Goal: Task Accomplishment & Management: Complete application form

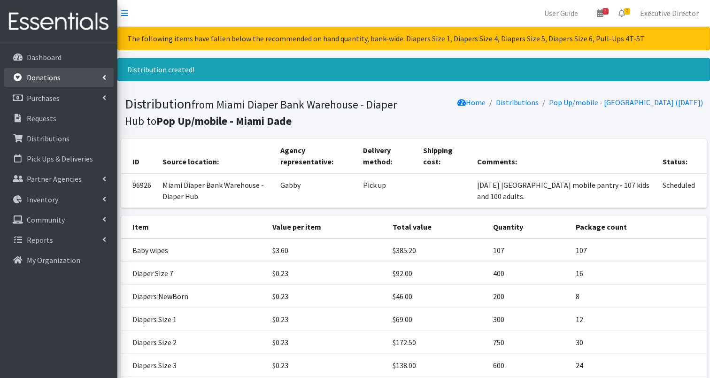
scroll to position [254, 0]
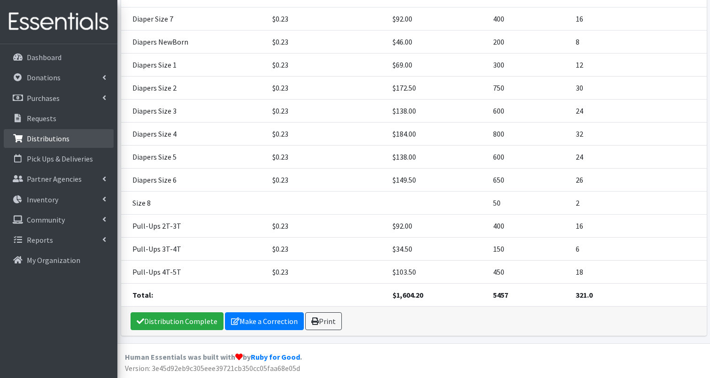
click at [46, 140] on p "Distributions" at bounding box center [48, 138] width 43 height 9
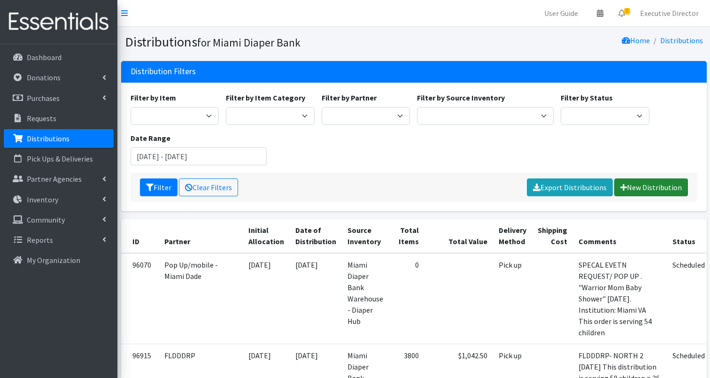
click at [647, 183] on link "New Distribution" at bounding box center [651, 187] width 74 height 18
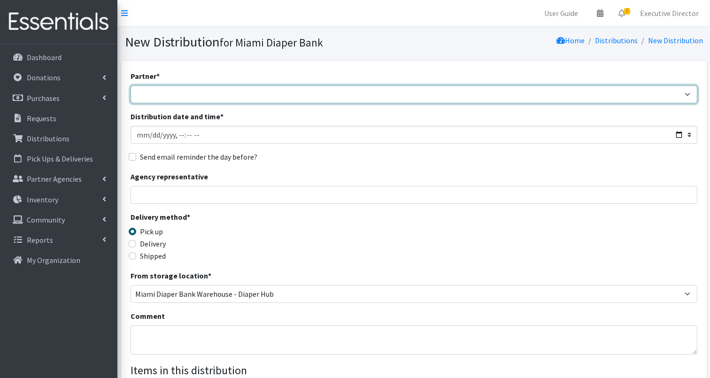
select select "2872"
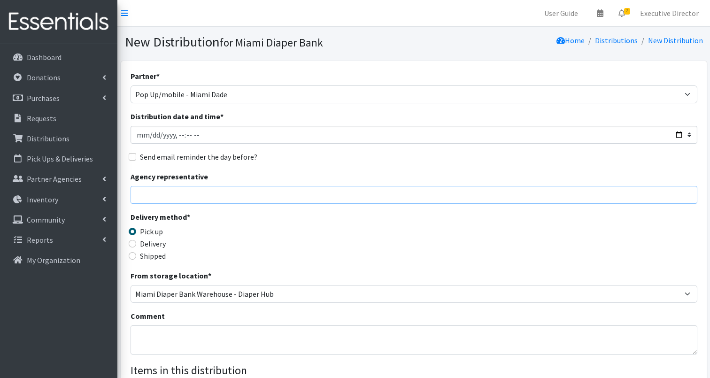
click at [185, 192] on input "Agency representative" at bounding box center [413, 195] width 567 height 18
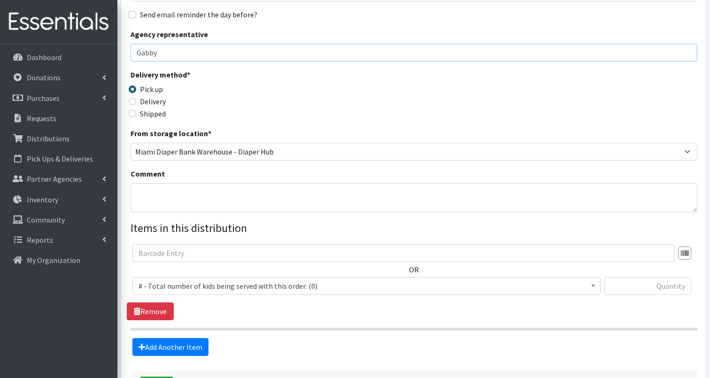
scroll to position [159, 0]
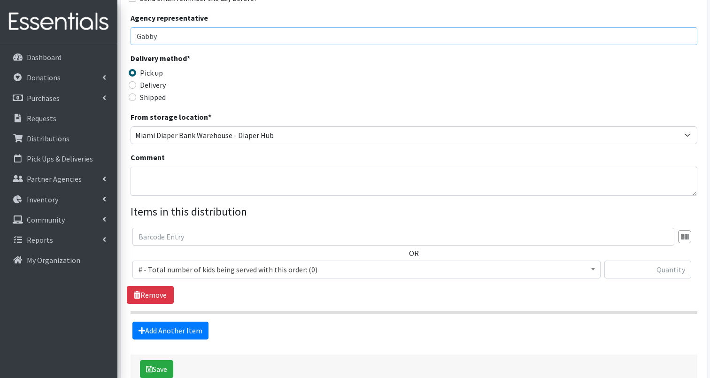
type input "Gabby"
click at [176, 174] on textarea "Comment" at bounding box center [413, 181] width 567 height 29
type textarea "F"
click at [171, 175] on textarea "Naranja MObile pantry - 9/26" at bounding box center [413, 181] width 567 height 29
click at [228, 175] on textarea "Naranja Mobile pantry - 9/26" at bounding box center [413, 181] width 567 height 29
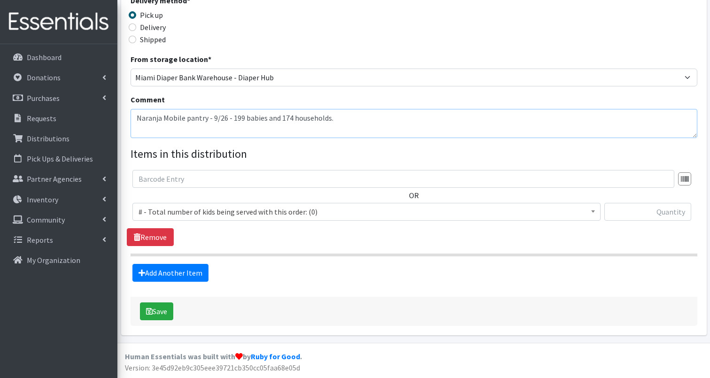
scroll to position [216, 0]
type textarea "Naranja Mobile pantry - 9/26 - 199 babies and 174 households."
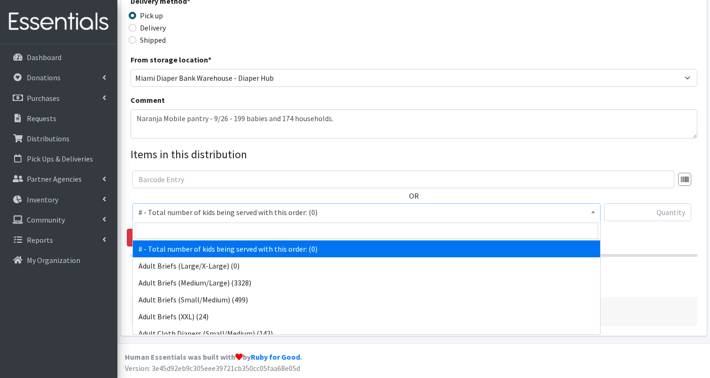
click at [281, 209] on span "# - Total number of kids being served with this order: (0)" at bounding box center [366, 212] width 456 height 13
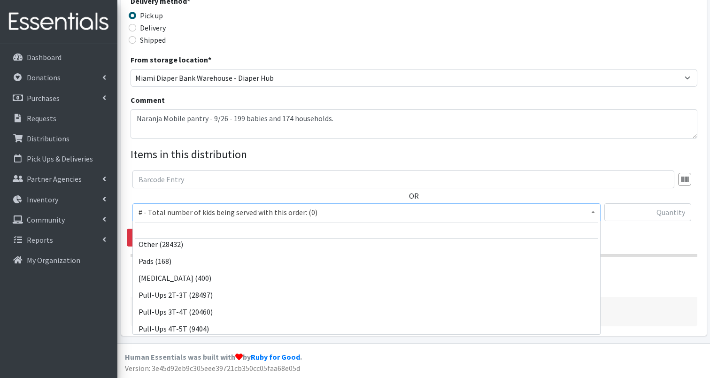
scroll to position [601, 0]
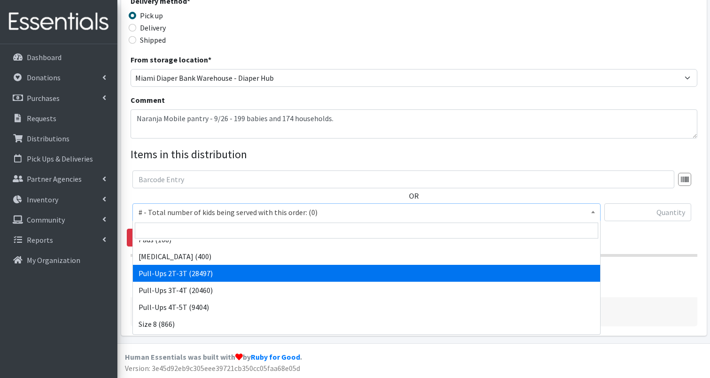
select select "2644"
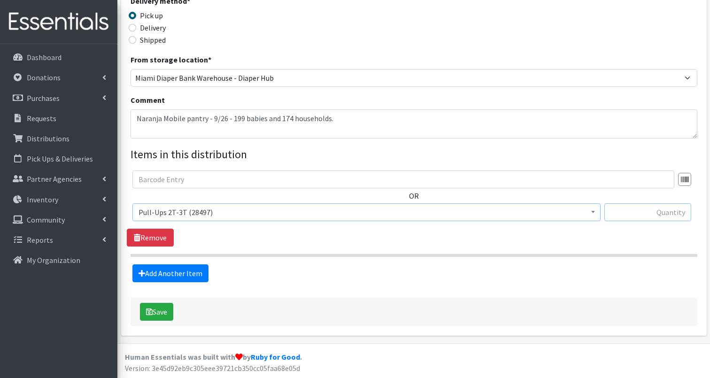
click at [641, 213] on input "text" at bounding box center [647, 212] width 87 height 18
type input "400"
click at [179, 275] on link "Add Another Item" at bounding box center [170, 273] width 76 height 18
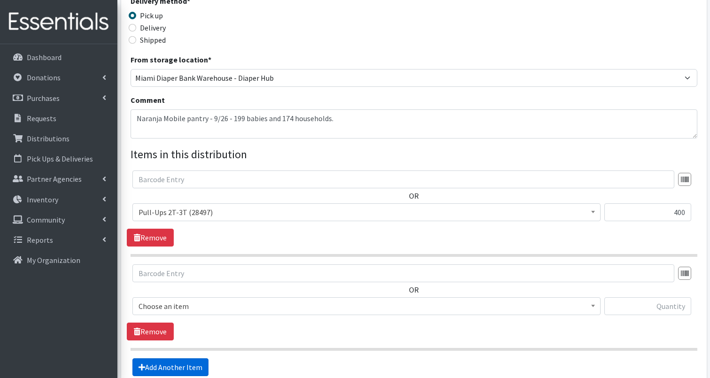
scroll to position [310, 0]
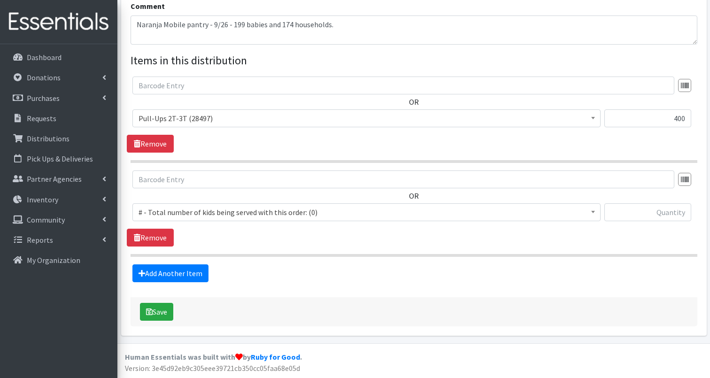
click at [197, 214] on span "# - Total number of kids being served with this order: (0)" at bounding box center [366, 212] width 456 height 13
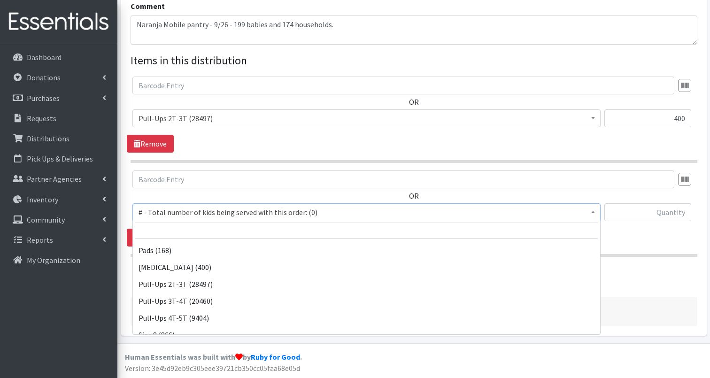
scroll to position [591, 0]
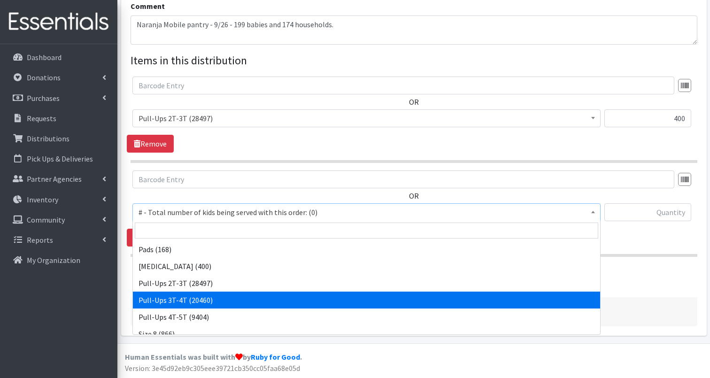
select select "2679"
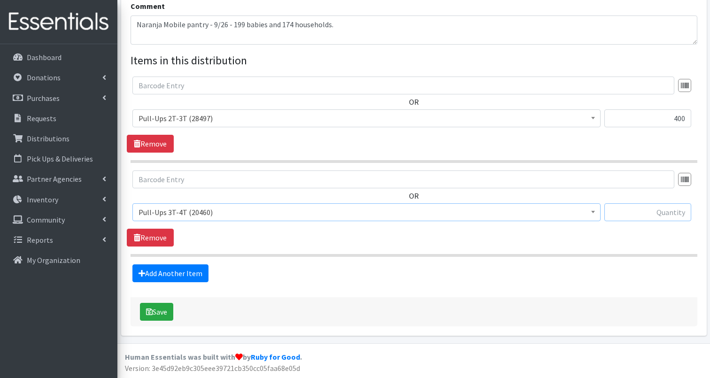
click at [643, 213] on input "text" at bounding box center [647, 212] width 87 height 18
type input "300"
click at [189, 272] on link "Add Another Item" at bounding box center [170, 273] width 76 height 18
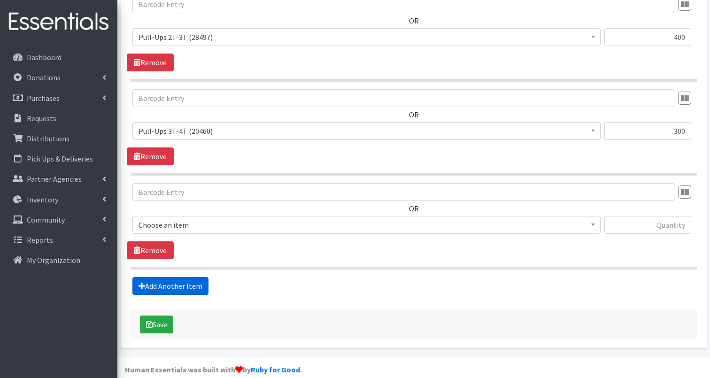
scroll to position [404, 0]
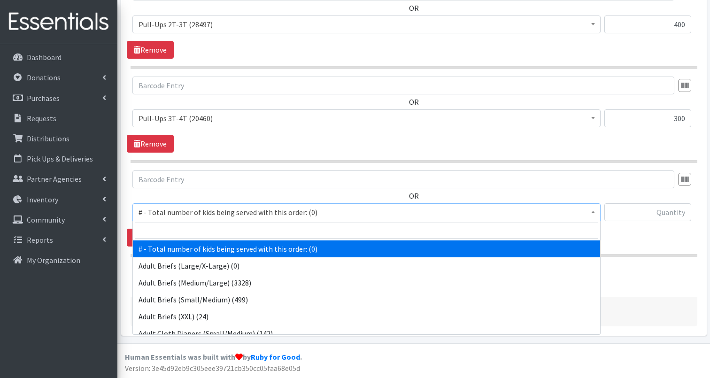
click at [224, 215] on span "# - Total number of kids being served with this order: (0)" at bounding box center [366, 212] width 456 height 13
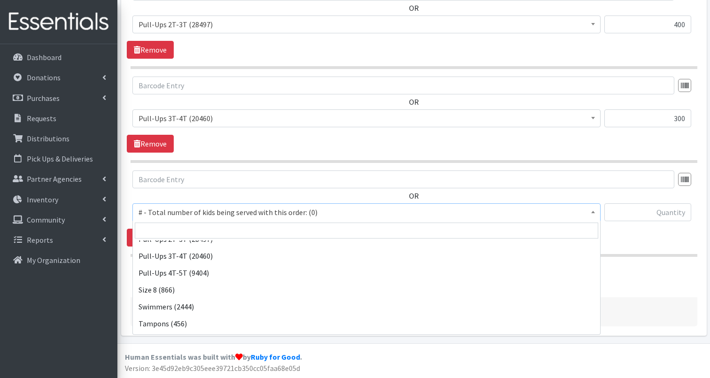
scroll to position [646, 0]
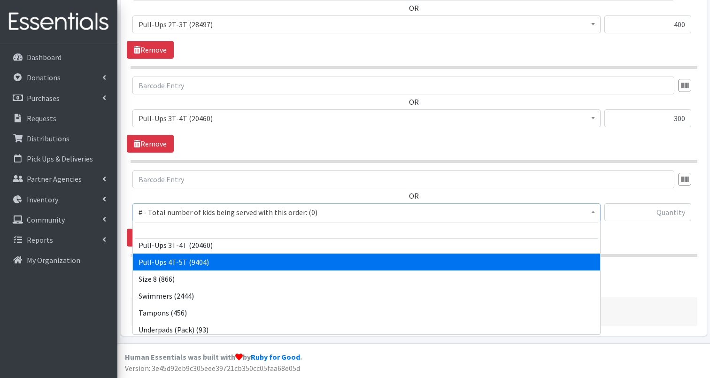
select select "2680"
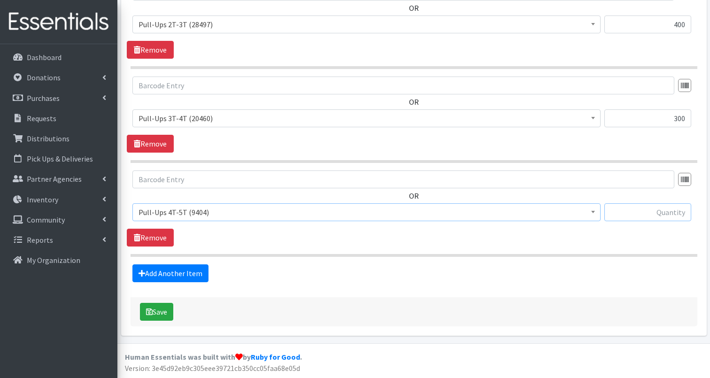
click at [649, 213] on input "text" at bounding box center [647, 212] width 87 height 18
type input "750"
click at [180, 273] on link "Add Another Item" at bounding box center [170, 273] width 76 height 18
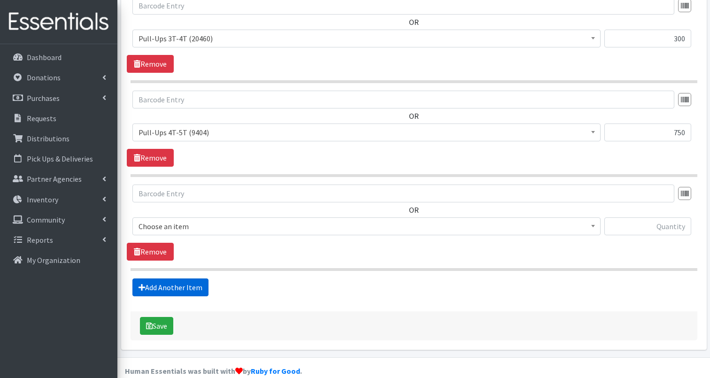
scroll to position [498, 0]
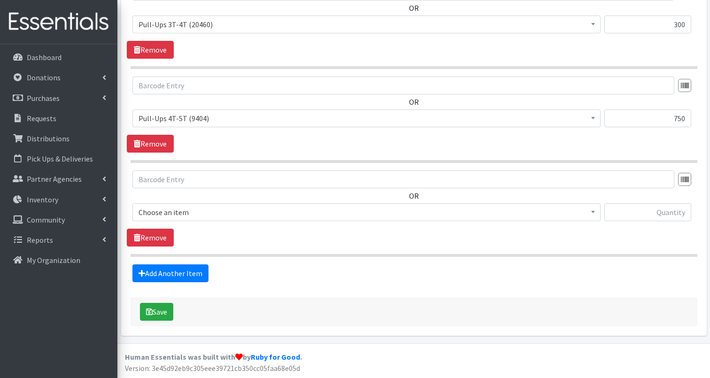
click at [192, 215] on span "Choose an item" at bounding box center [366, 212] width 456 height 13
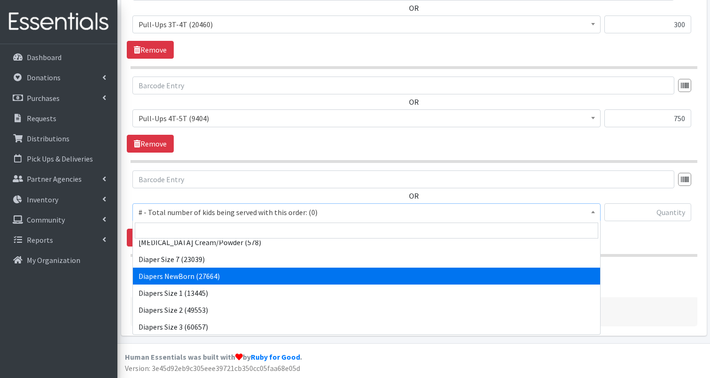
scroll to position [334, 0]
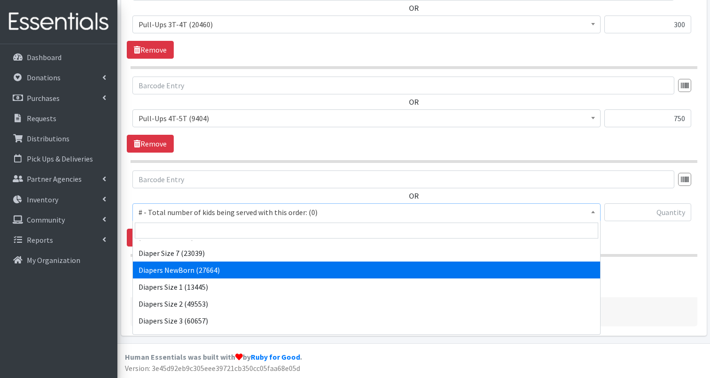
select select "2648"
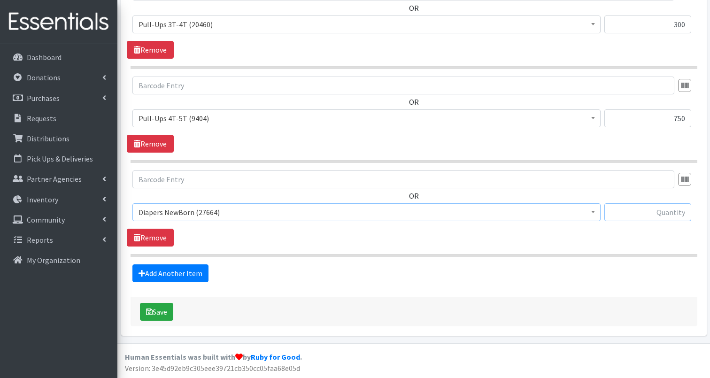
click at [650, 213] on input "text" at bounding box center [647, 212] width 87 height 18
type input "350"
click at [193, 271] on link "Add Another Item" at bounding box center [170, 273] width 76 height 18
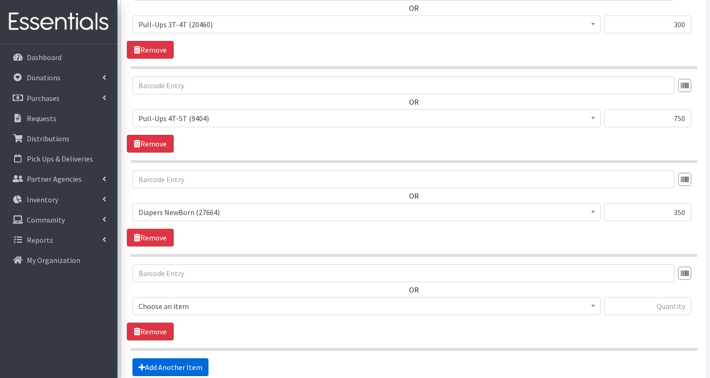
scroll to position [591, 0]
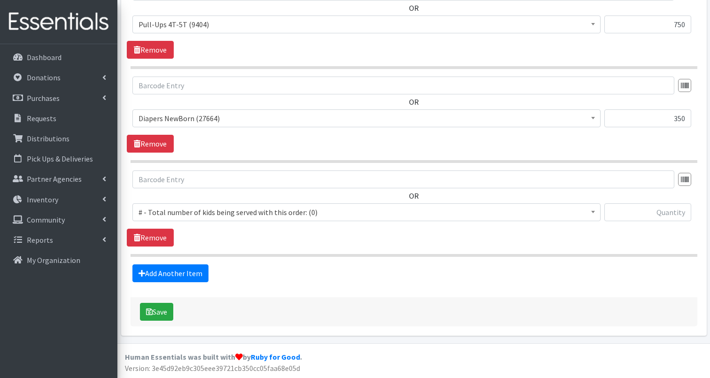
click at [208, 209] on span "# - Total number of kids being served with this order: (0)" at bounding box center [366, 212] width 456 height 13
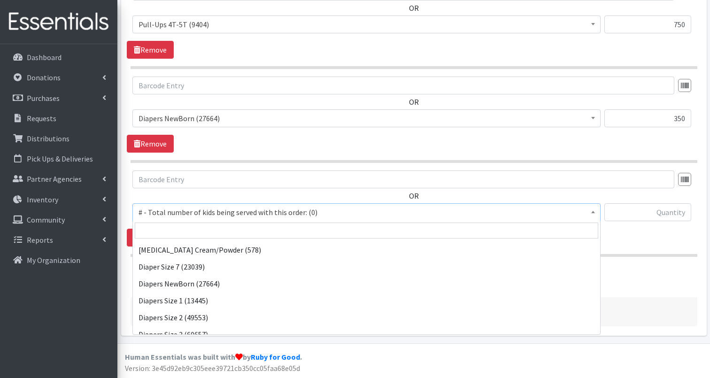
scroll to position [322, 0]
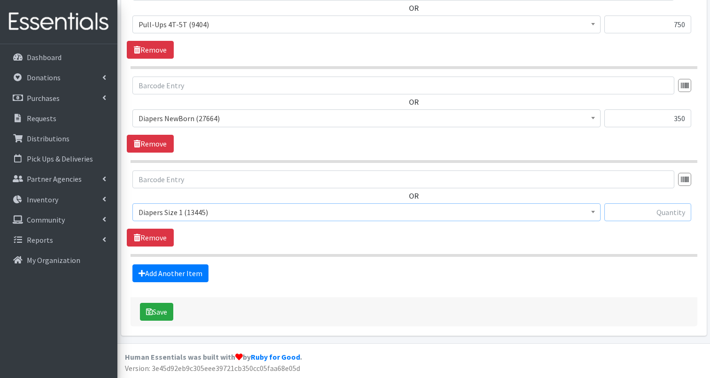
click at [630, 210] on input "text" at bounding box center [647, 212] width 87 height 18
click at [304, 214] on span "Diapers Size 1 (13445)" at bounding box center [366, 212] width 456 height 13
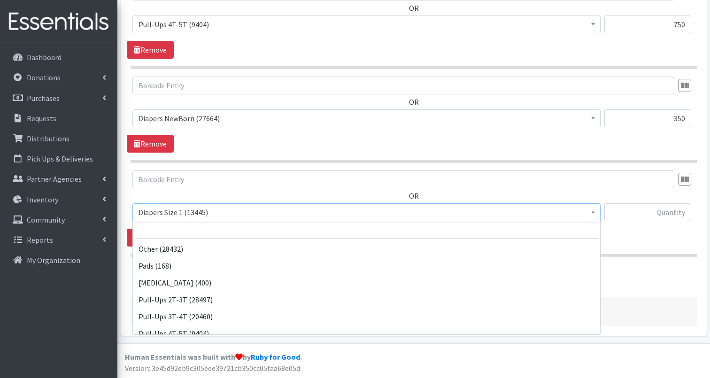
scroll to position [575, 0]
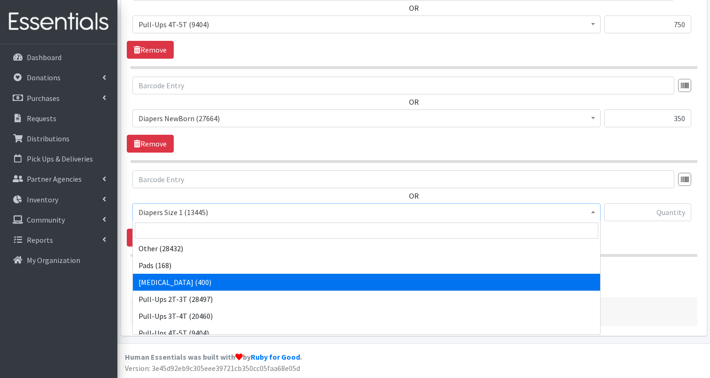
select select "15228"
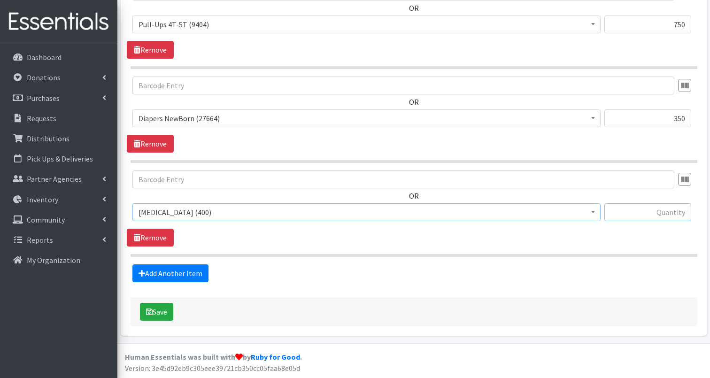
click at [635, 213] on input "text" at bounding box center [647, 212] width 87 height 18
type input "50"
click at [171, 272] on link "Add Another Item" at bounding box center [170, 273] width 76 height 18
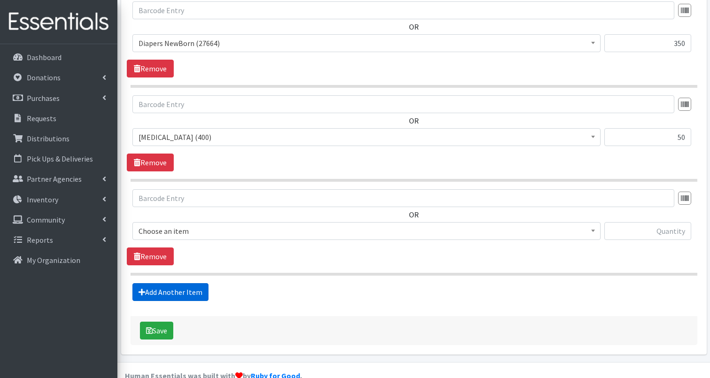
scroll to position [685, 0]
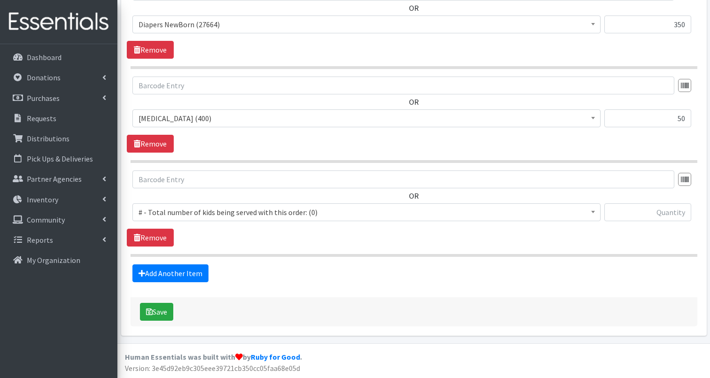
click at [199, 211] on span "# - Total number of kids being served with this order: (0)" at bounding box center [366, 212] width 456 height 13
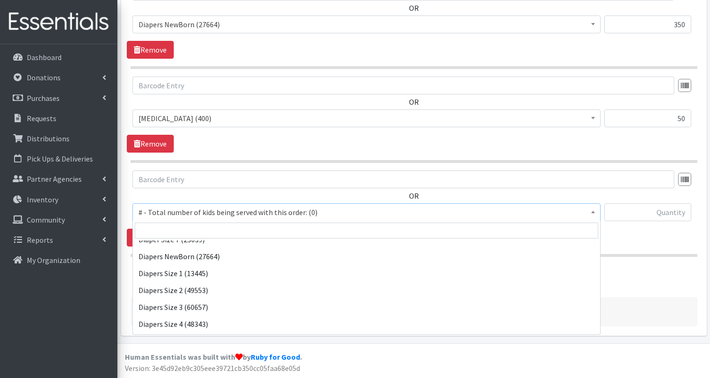
scroll to position [353, 0]
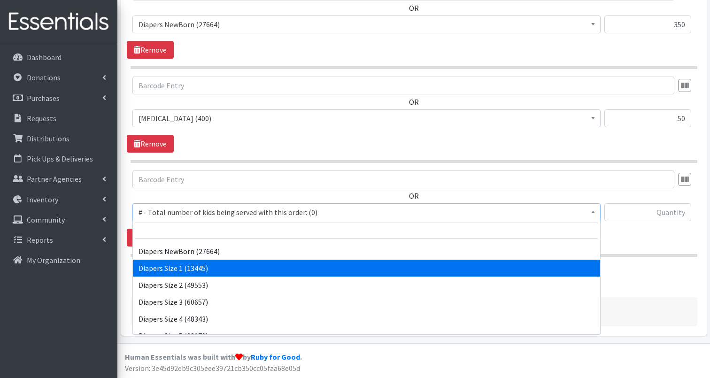
select select "2665"
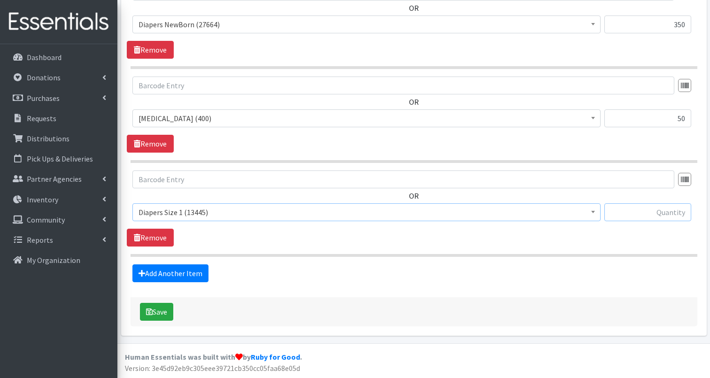
click at [627, 212] on input "text" at bounding box center [647, 212] width 87 height 18
type input "750"
click at [170, 270] on link "Add Another Item" at bounding box center [170, 273] width 76 height 18
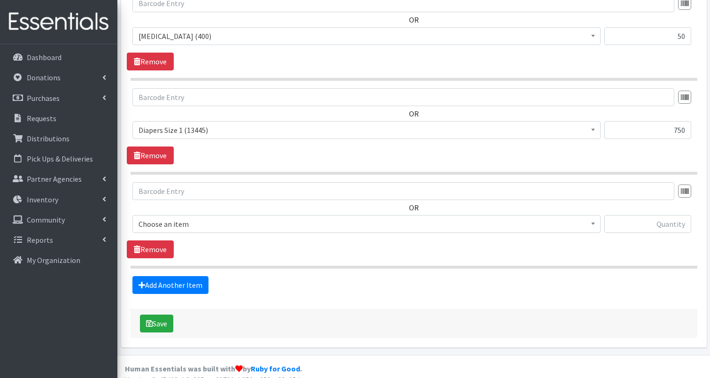
scroll to position [779, 0]
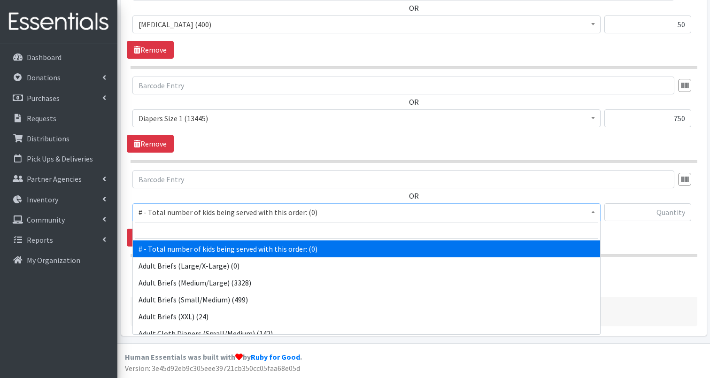
click at [250, 211] on span "# - Total number of kids being served with this order: (0)" at bounding box center [366, 212] width 456 height 13
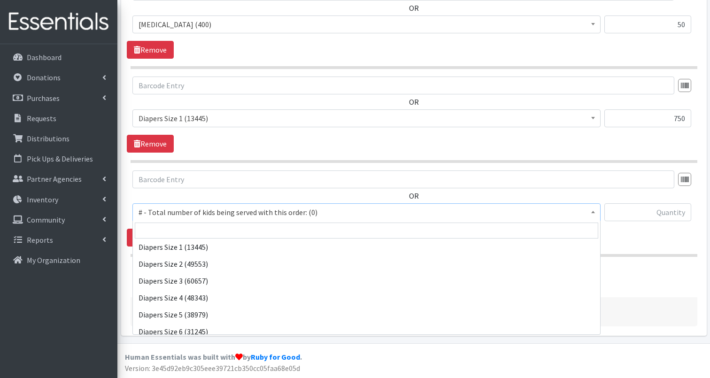
scroll to position [373, 0]
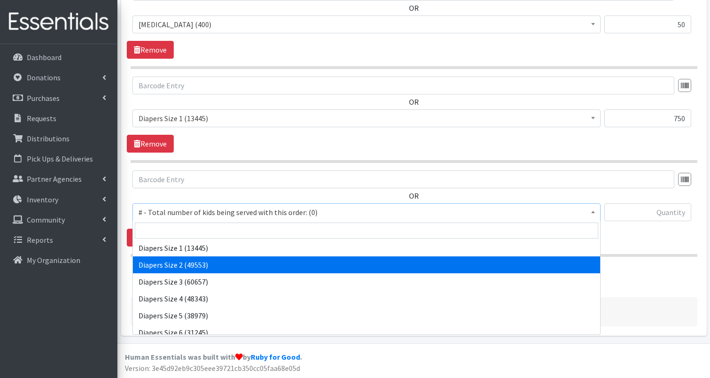
select select "2668"
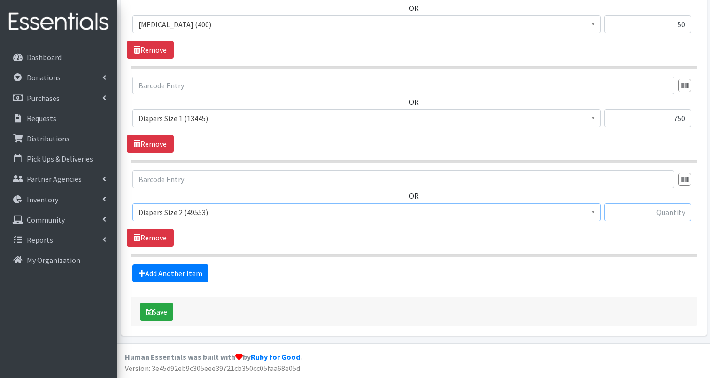
click at [636, 212] on input "text" at bounding box center [647, 212] width 87 height 18
type input "1200"
click at [171, 268] on link "Add Another Item" at bounding box center [170, 273] width 76 height 18
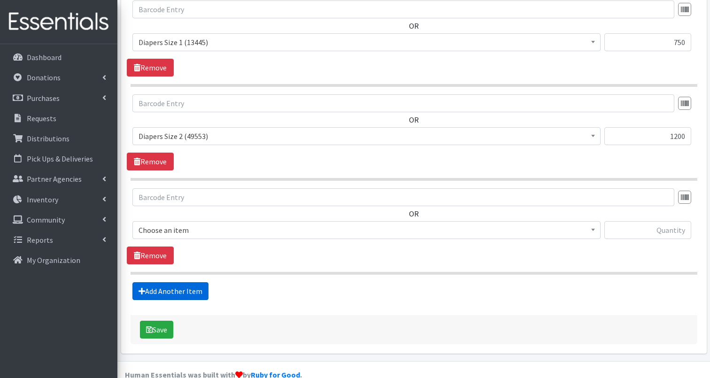
scroll to position [873, 0]
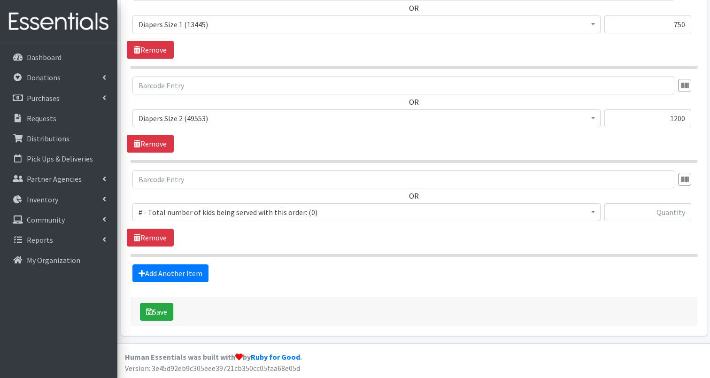
click at [196, 215] on span "# - Total number of kids being served with this order: (0)" at bounding box center [366, 212] width 456 height 13
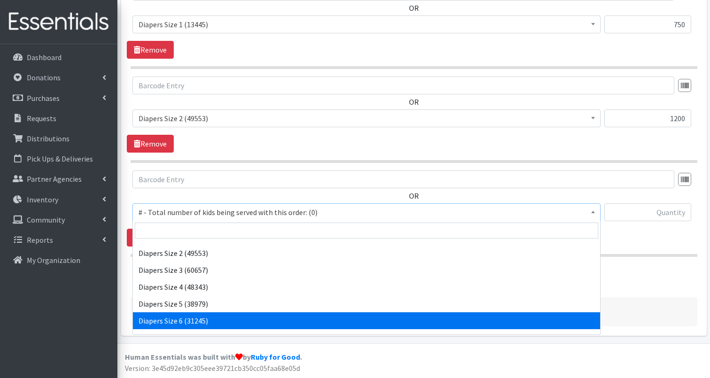
scroll to position [387, 0]
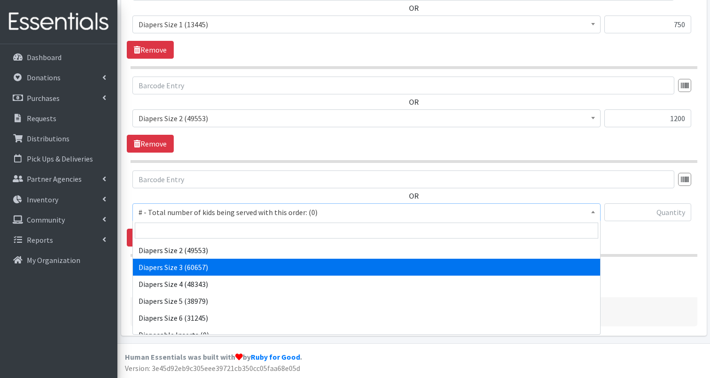
select select "2655"
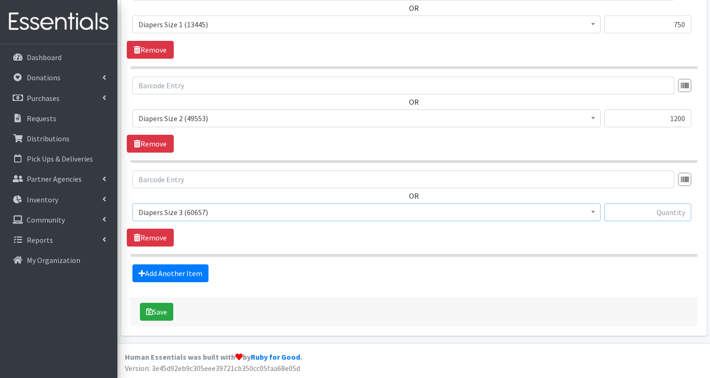
click at [638, 209] on input "text" at bounding box center [647, 212] width 87 height 18
type input "1500"
click at [182, 277] on link "Add Another Item" at bounding box center [170, 273] width 76 height 18
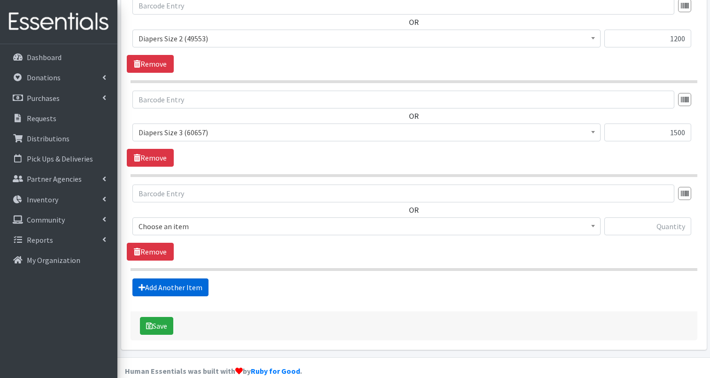
scroll to position [967, 0]
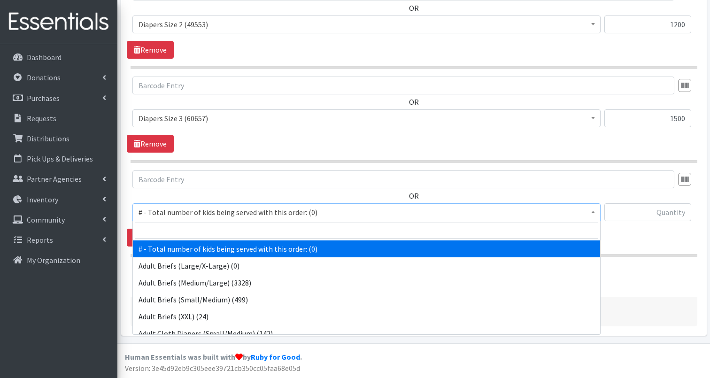
click at [224, 215] on span "# - Total number of kids being served with this order: (0)" at bounding box center [366, 212] width 456 height 13
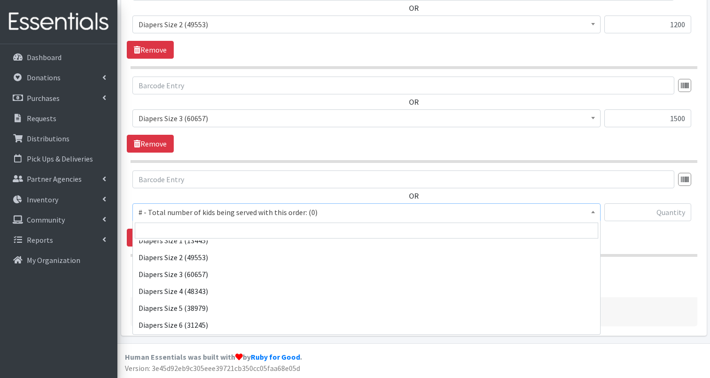
scroll to position [387, 0]
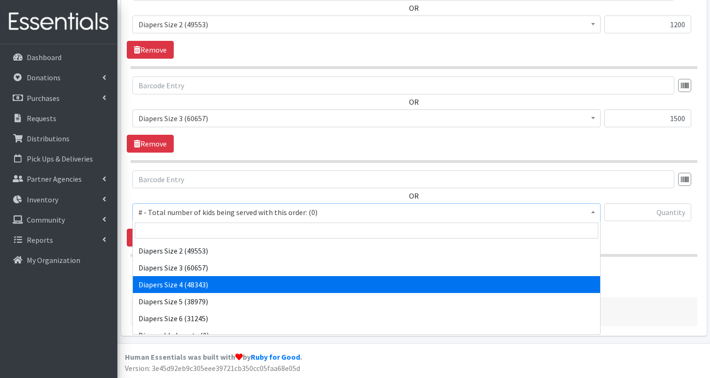
select select "2661"
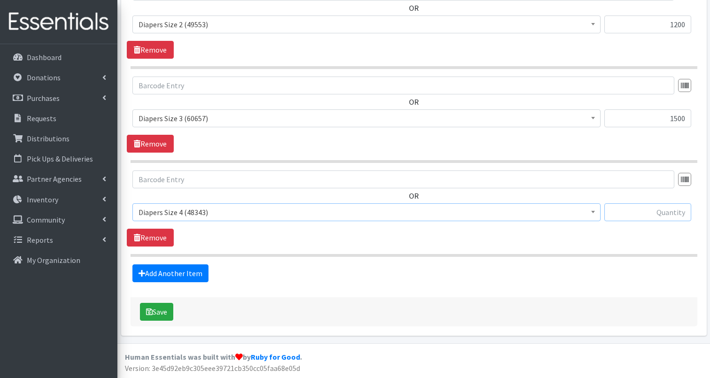
click at [662, 213] on input "text" at bounding box center [647, 212] width 87 height 18
type input "1450"
click at [185, 271] on link "Add Another Item" at bounding box center [170, 273] width 76 height 18
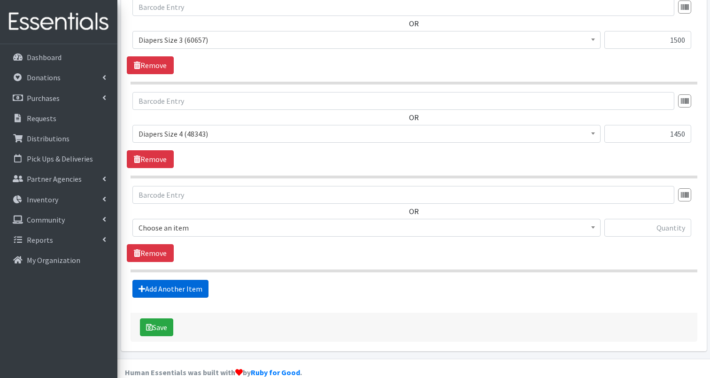
scroll to position [1061, 0]
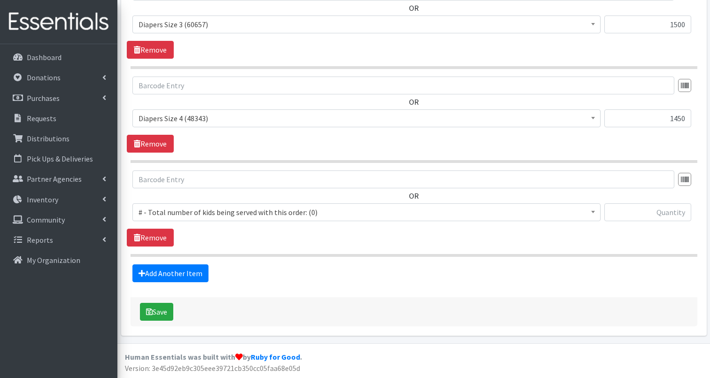
click at [216, 208] on span "# - Total number of kids being served with this order: (0)" at bounding box center [366, 212] width 456 height 13
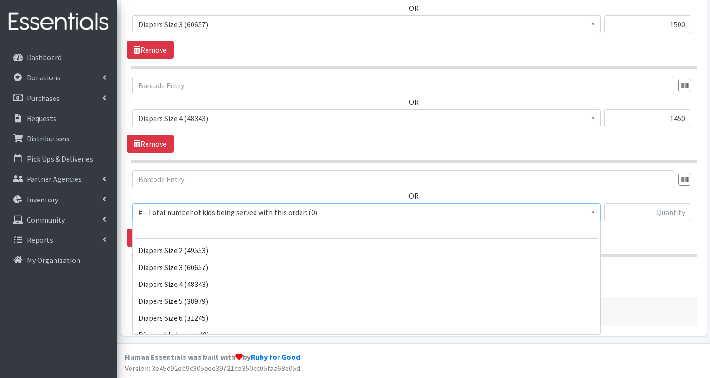
scroll to position [392, 0]
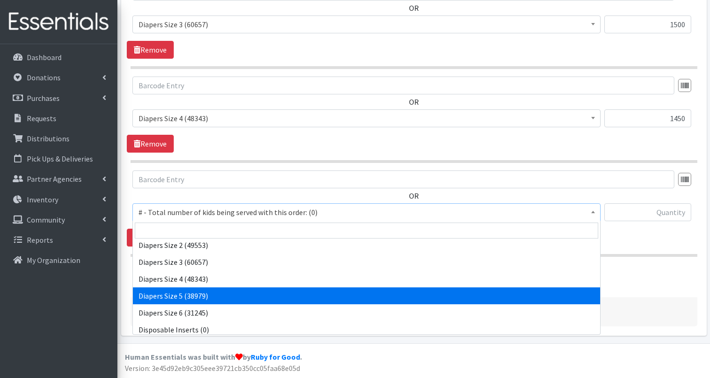
select select "2652"
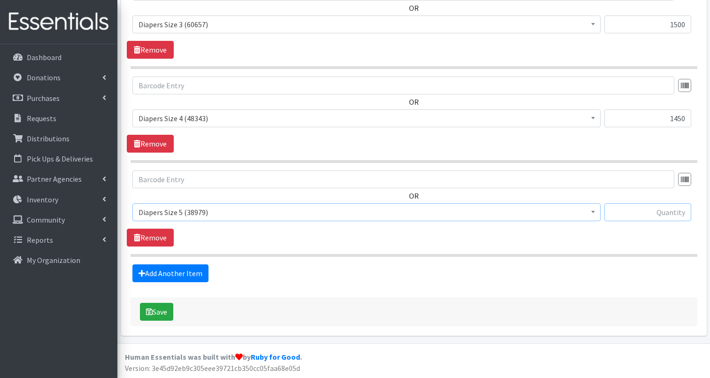
click at [654, 211] on input "text" at bounding box center [647, 212] width 87 height 18
type input "1500"
click at [179, 268] on link "Add Another Item" at bounding box center [170, 273] width 76 height 18
click at [205, 216] on span "# - Total number of kids being served with this order: (0)" at bounding box center [366, 212] width 456 height 13
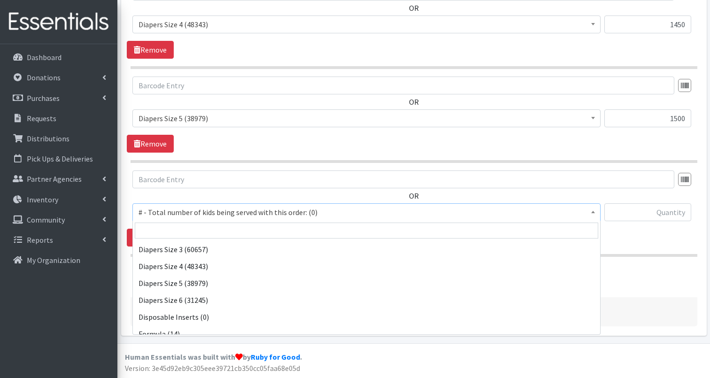
scroll to position [415, 0]
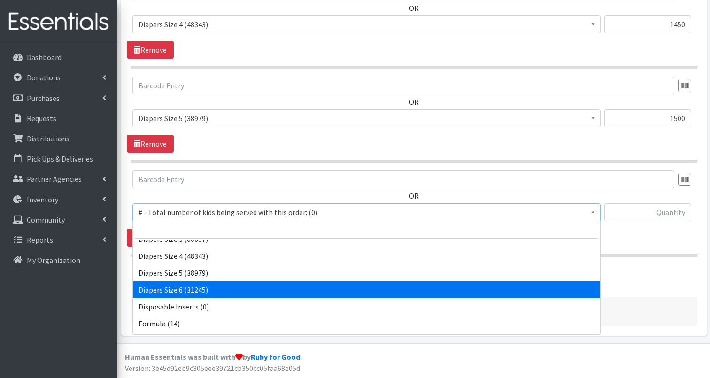
select select "2674"
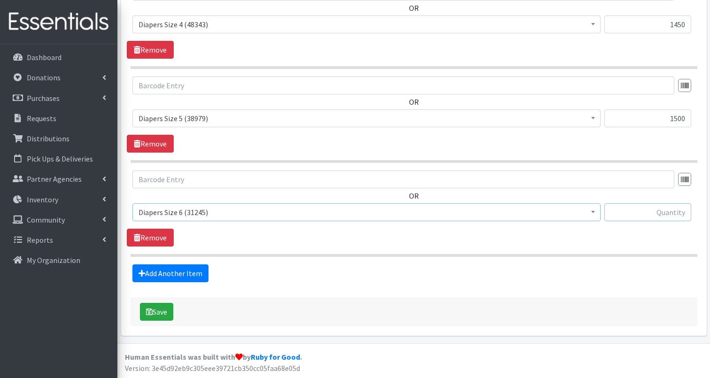
click at [652, 214] on input "text" at bounding box center [647, 212] width 87 height 18
type input "1150"
click at [190, 277] on link "Add Another Item" at bounding box center [170, 273] width 76 height 18
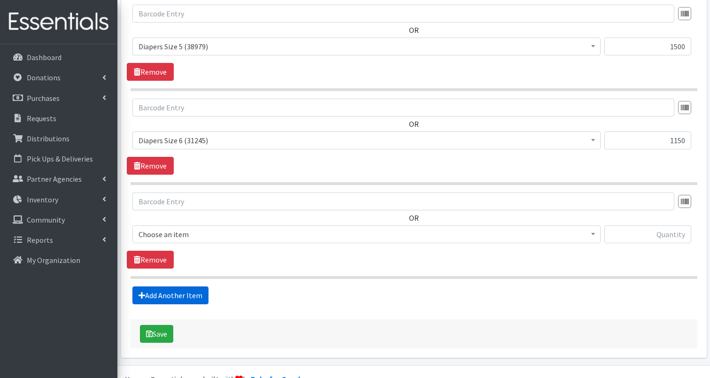
scroll to position [1249, 0]
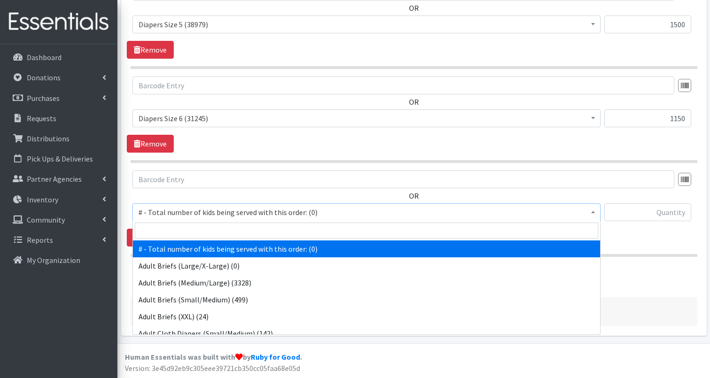
click at [191, 220] on span "# - Total number of kids being served with this order: (0)" at bounding box center [366, 212] width 468 height 18
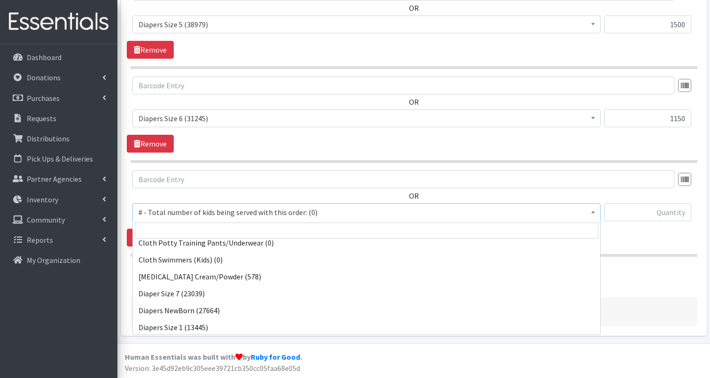
scroll to position [293, 0]
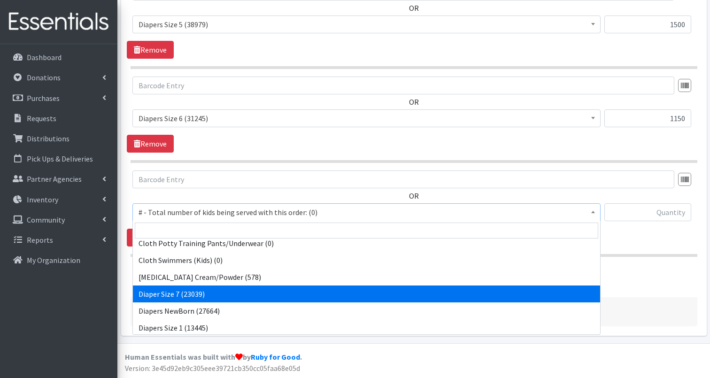
select select "12644"
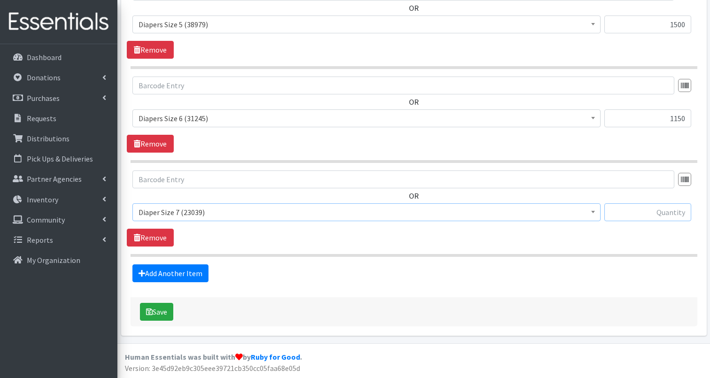
click at [631, 213] on input "text" at bounding box center [647, 212] width 87 height 18
type input "450"
click at [171, 280] on link "Add Another Item" at bounding box center [170, 273] width 76 height 18
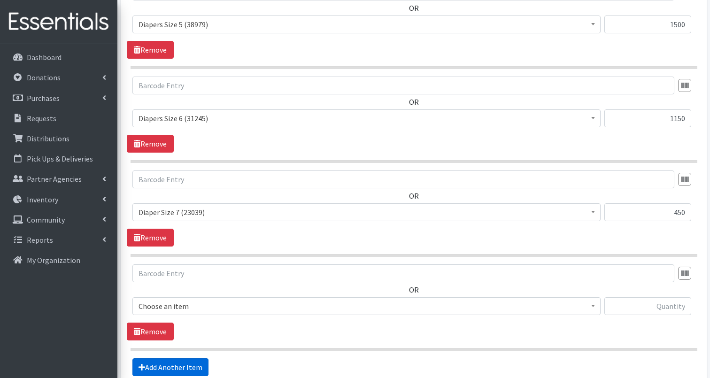
scroll to position [1342, 0]
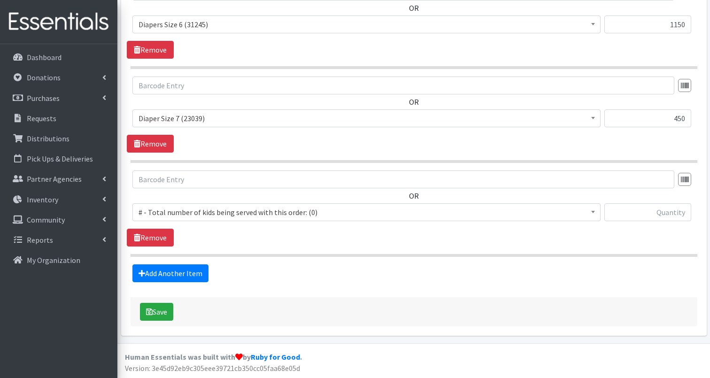
click at [201, 215] on span "# - Total number of kids being served with this order: (0)" at bounding box center [366, 212] width 456 height 13
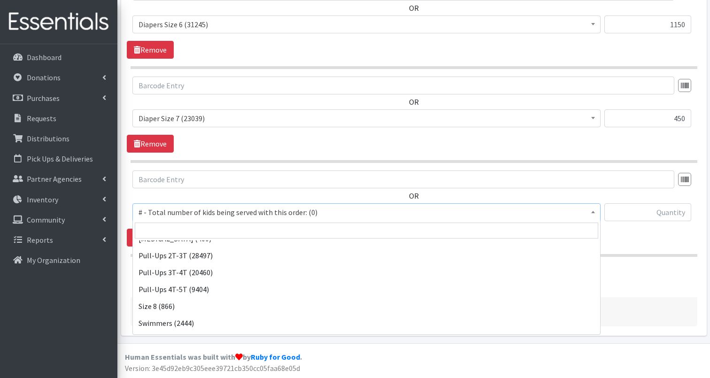
scroll to position [627, 0]
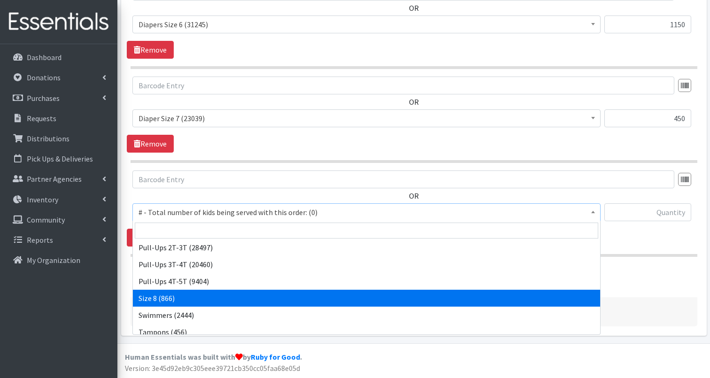
select select "15229"
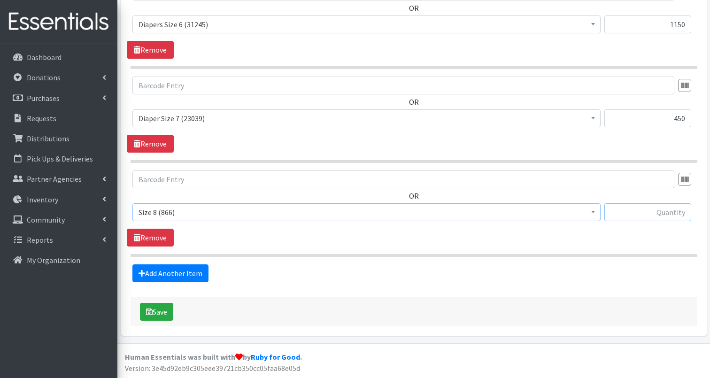
click at [643, 213] on input "text" at bounding box center [647, 212] width 87 height 18
type input "100"
click at [189, 270] on link "Add Another Item" at bounding box center [170, 273] width 76 height 18
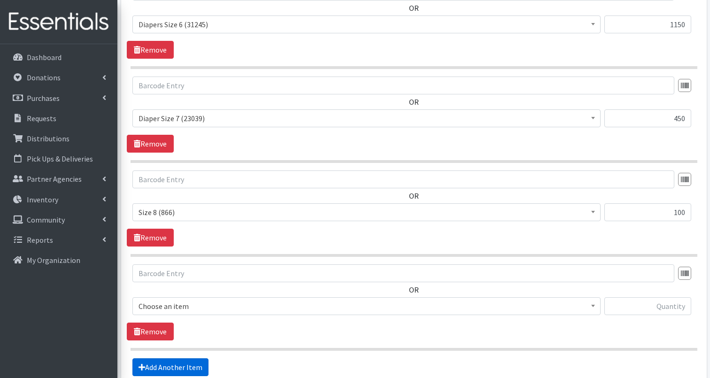
scroll to position [1436, 0]
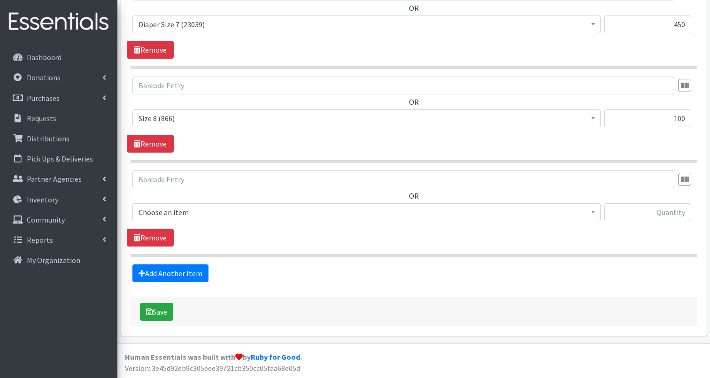
click at [207, 216] on span "Choose an item" at bounding box center [366, 212] width 456 height 13
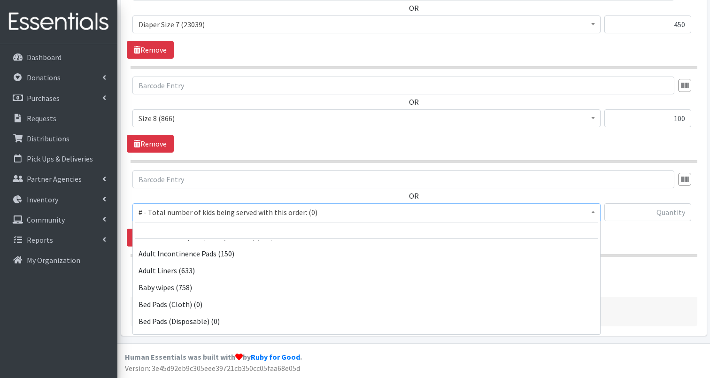
scroll to position [114, 0]
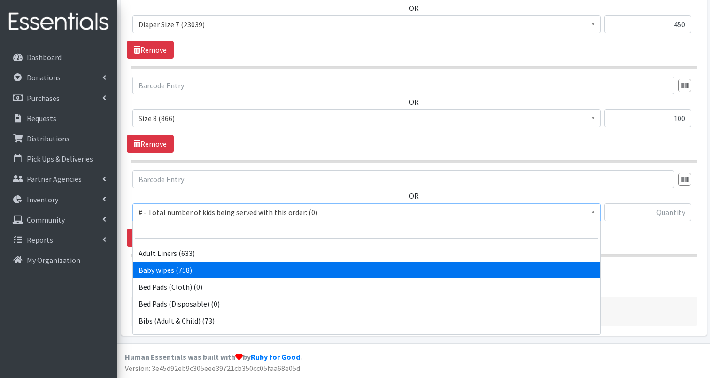
select select "2649"
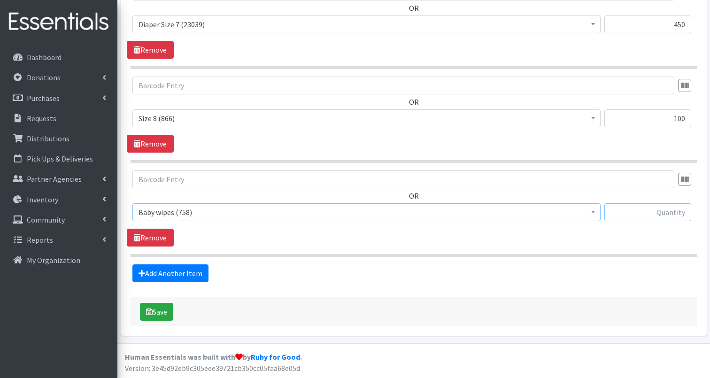
click at [652, 206] on input "text" at bounding box center [647, 212] width 87 height 18
type input "199"
click at [155, 308] on button "Save" at bounding box center [156, 312] width 33 height 18
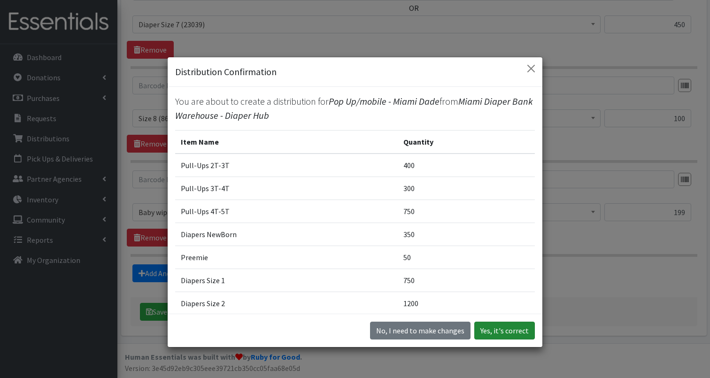
click at [495, 331] on button "Yes, it's correct" at bounding box center [504, 331] width 61 height 18
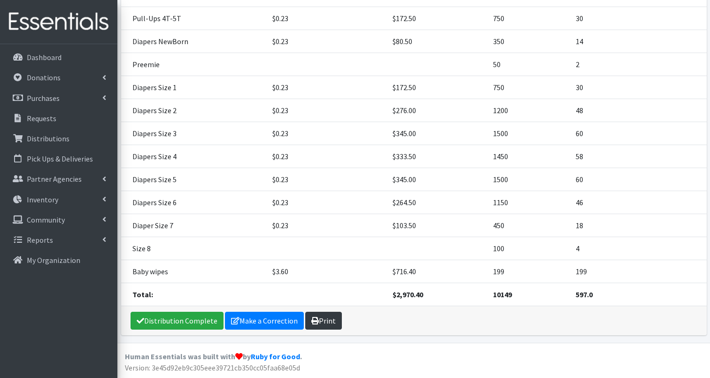
scroll to position [277, 0]
click at [322, 319] on link "Print" at bounding box center [323, 321] width 37 height 18
